Goal: Task Accomplishment & Management: Complete application form

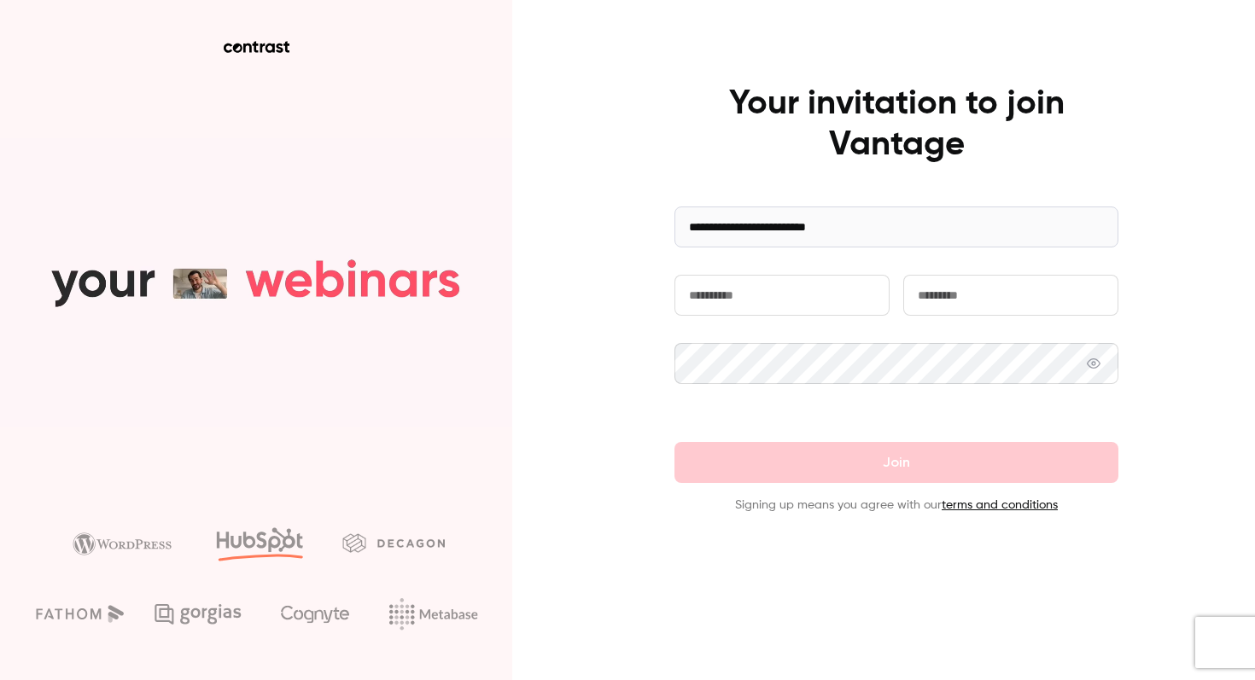
click at [740, 302] on input "text" at bounding box center [781, 295] width 215 height 41
type input "**********"
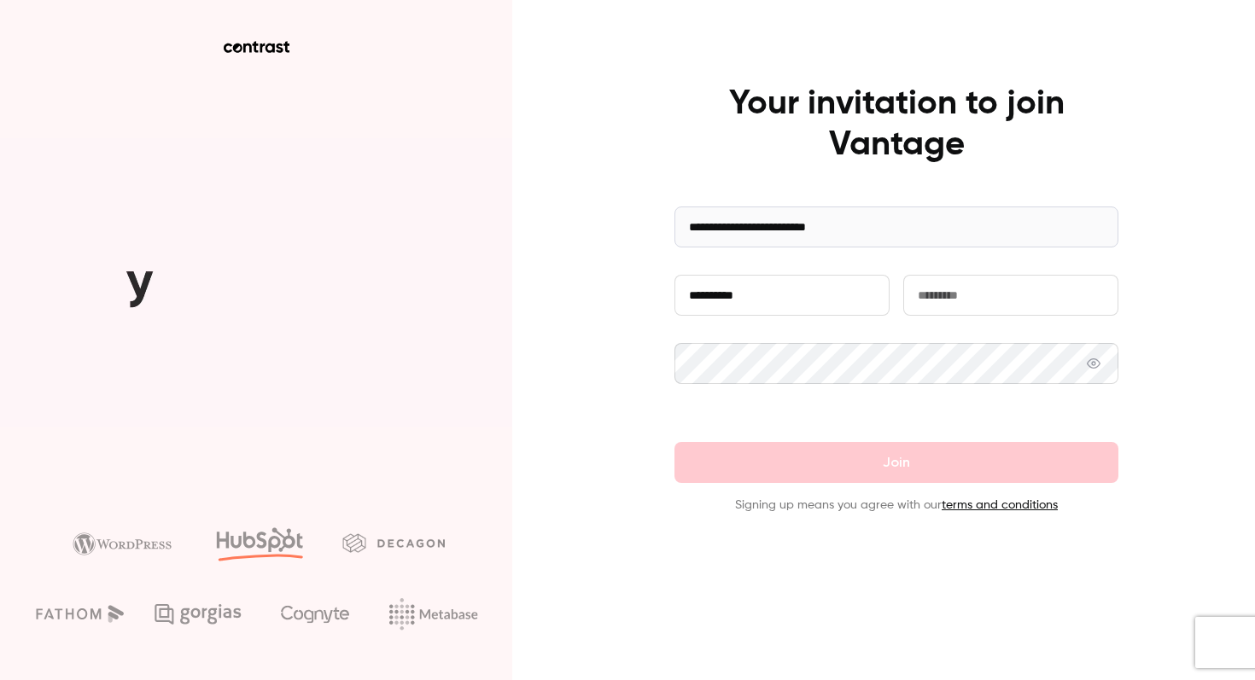
click at [949, 293] on input "text" at bounding box center [1010, 295] width 215 height 41
type input "********"
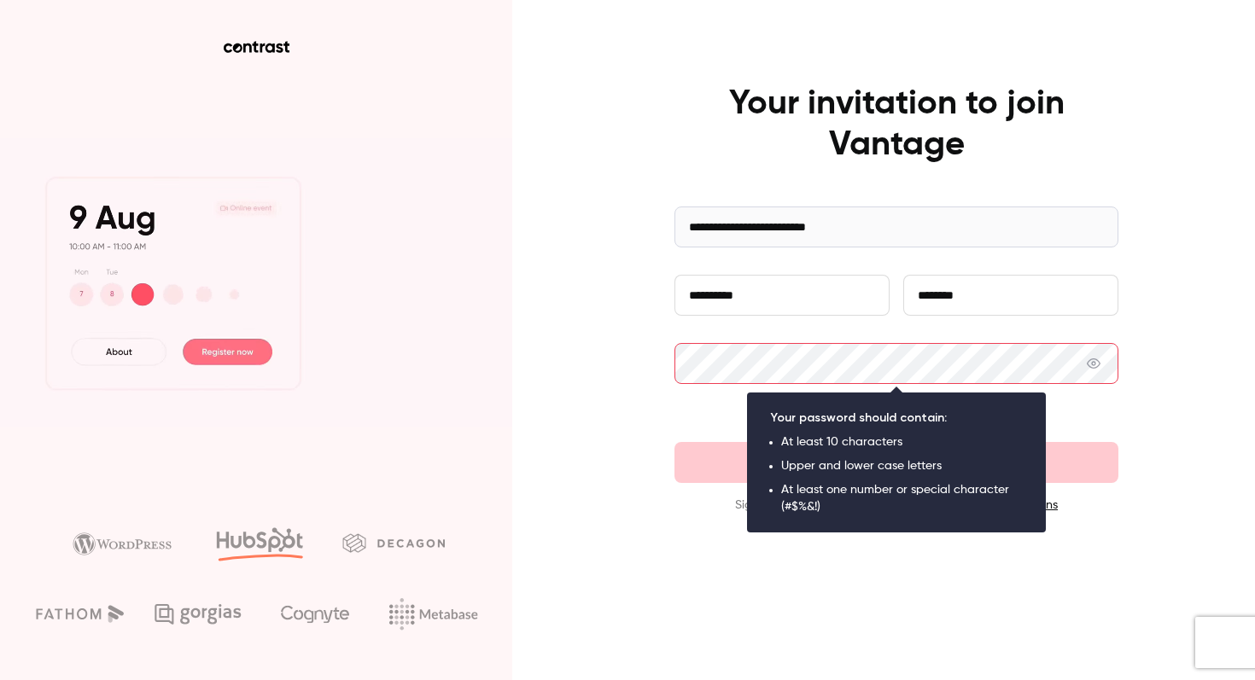
click at [705, 405] on div at bounding box center [896, 401] width 444 height 27
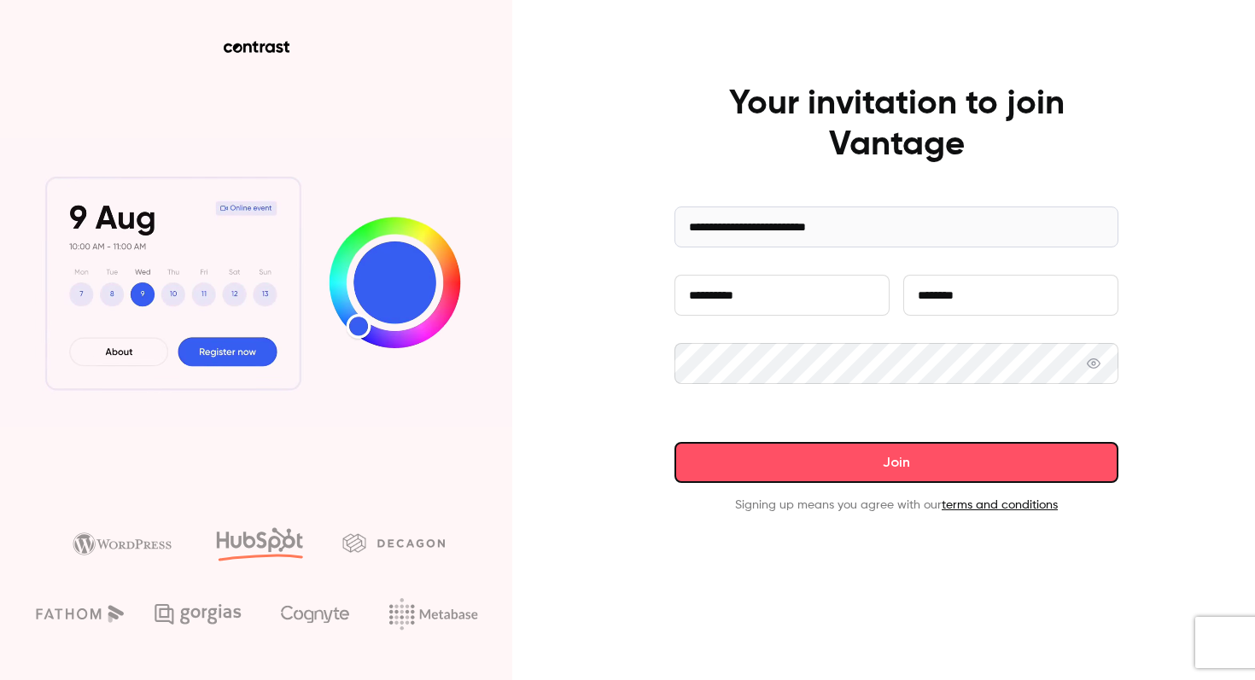
click at [944, 474] on button "Join" at bounding box center [896, 462] width 444 height 41
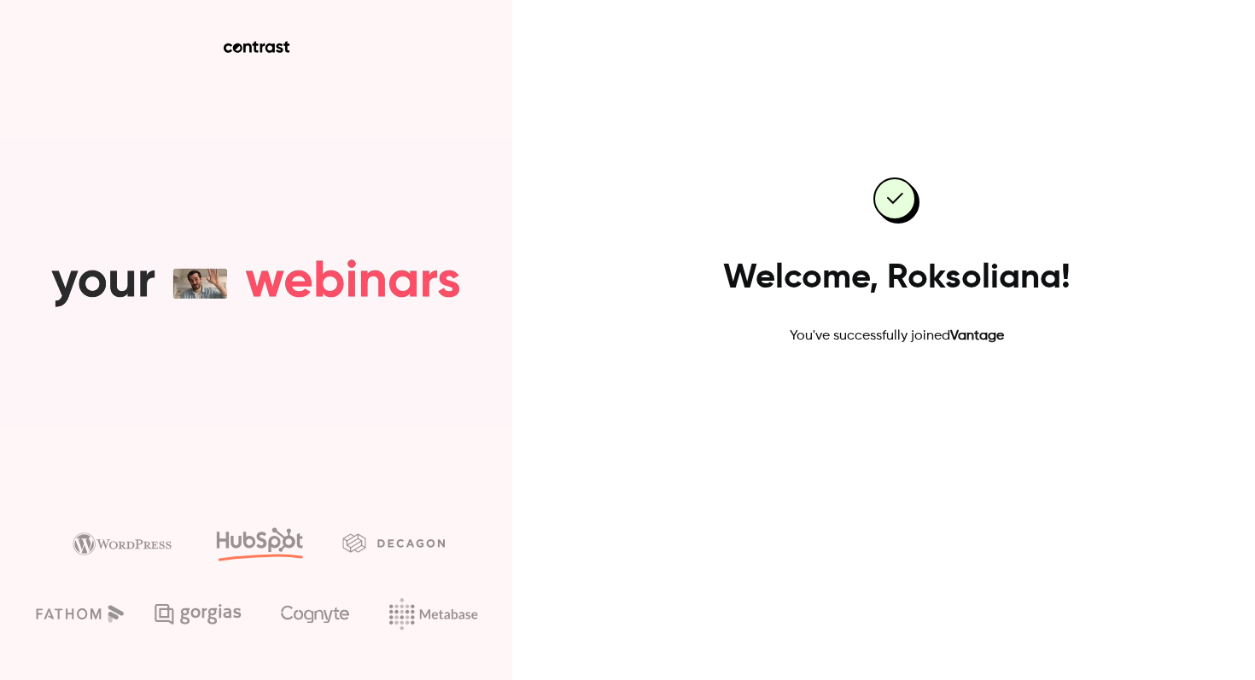
click at [921, 392] on link "Go to dashboard" at bounding box center [896, 401] width 145 height 41
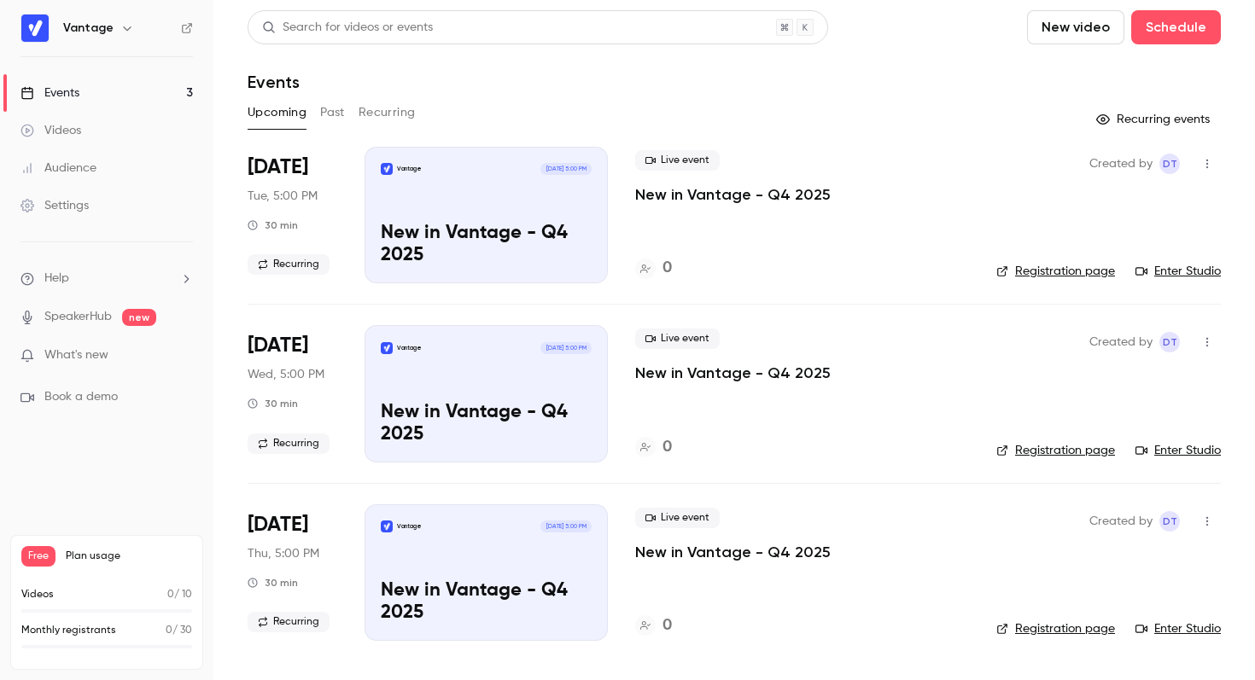
click at [116, 354] on p "What's new" at bounding box center [92, 356] width 145 height 18
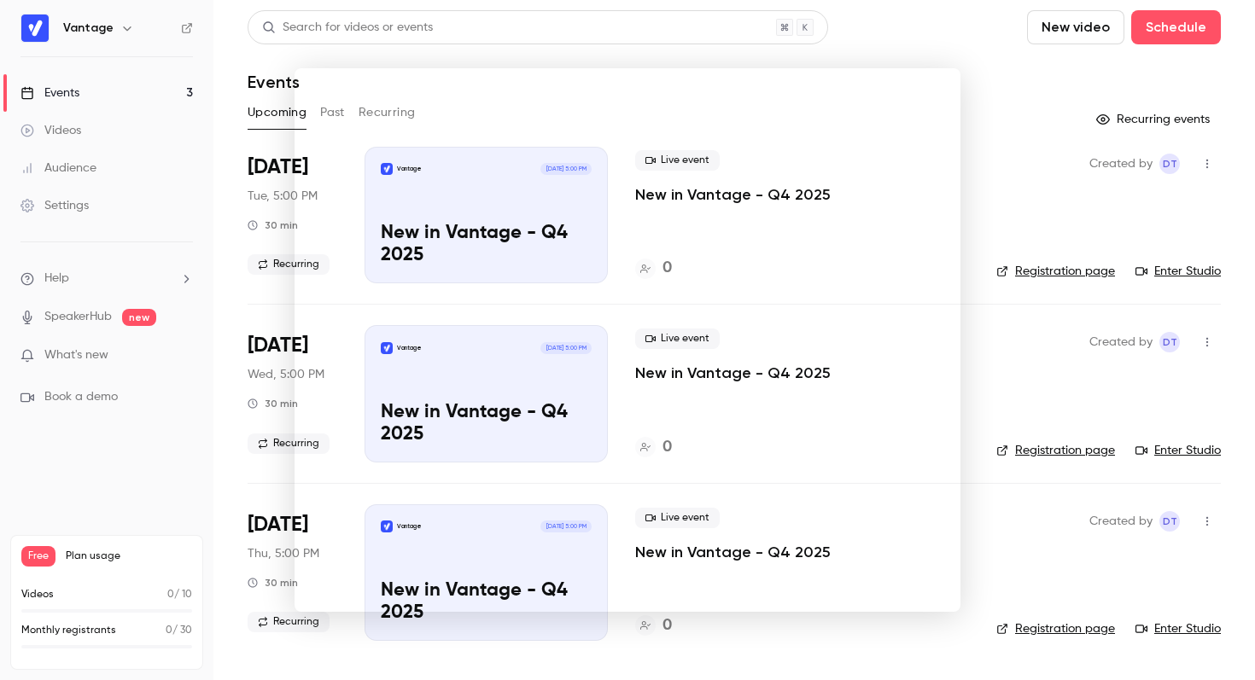
click at [944, 39] on div at bounding box center [627, 340] width 1255 height 680
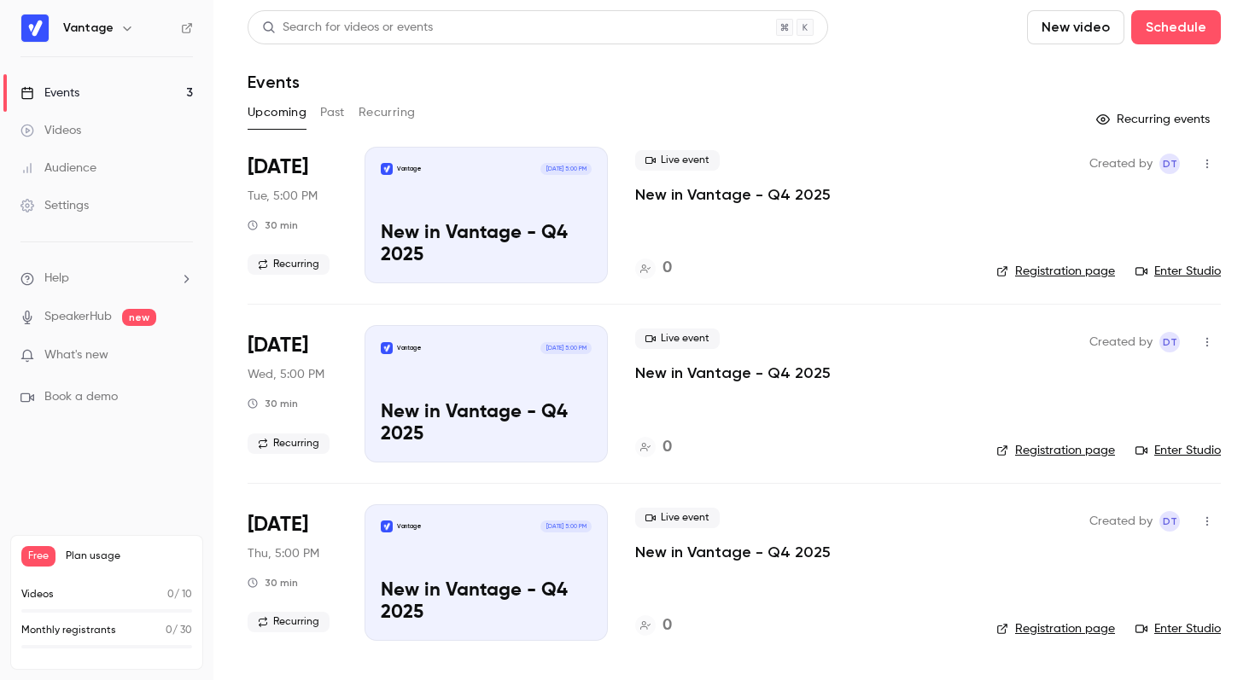
click at [512, 235] on p "New in Vantage - Q4 2025" at bounding box center [486, 245] width 211 height 44
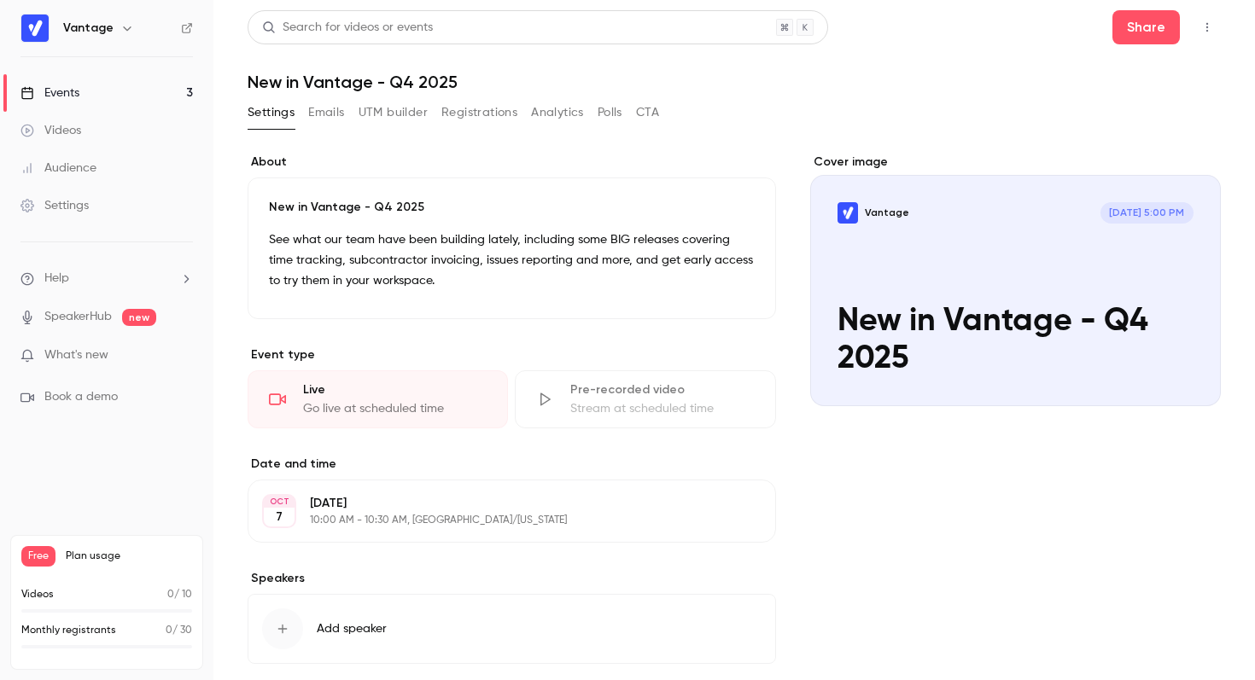
click at [98, 93] on link "Events 3" at bounding box center [106, 93] width 213 height 38
